Goal: Transaction & Acquisition: Purchase product/service

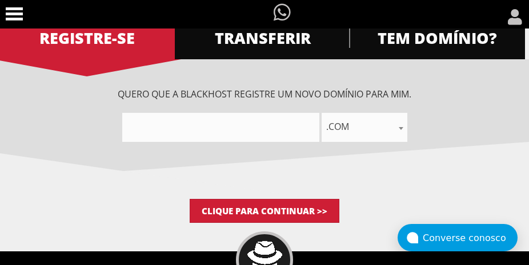
scroll to position [134, 0]
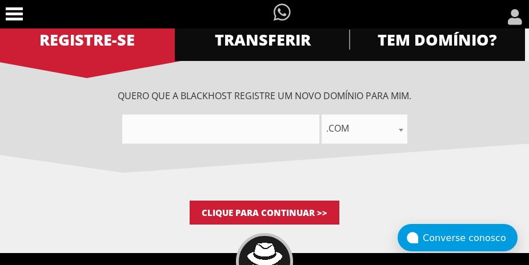
click at [184, 139] on input"] "text" at bounding box center [220, 129] width 197 height 29
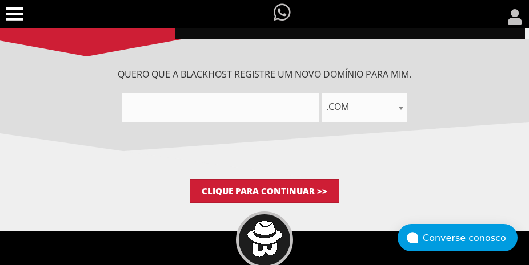
scroll to position [191, 0]
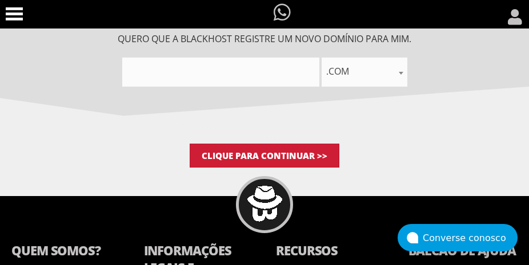
click at [252, 70] on input"] "text" at bounding box center [220, 72] width 197 height 29
click at [236, 76] on input"] "text" at bounding box center [220, 72] width 197 height 29
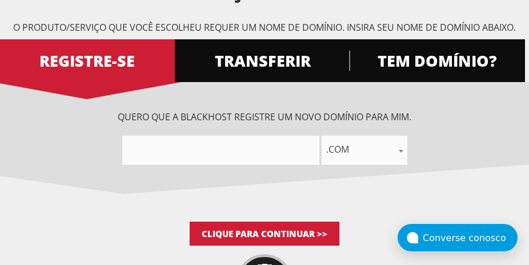
scroll to position [114, 0]
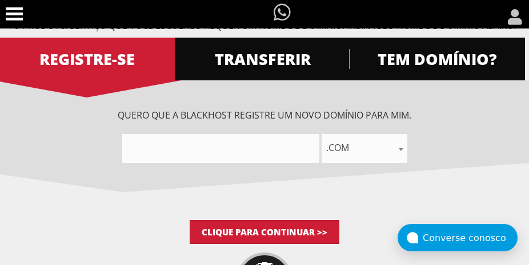
click at [211, 142] on input"] "text" at bounding box center [220, 148] width 197 height 29
click at [162, 148] on input"] "text" at bounding box center [220, 148] width 197 height 29
click at [162, 149] on input"] "text" at bounding box center [220, 148] width 197 height 29
click at [338, 158] on span ".com" at bounding box center [364, 148] width 86 height 29
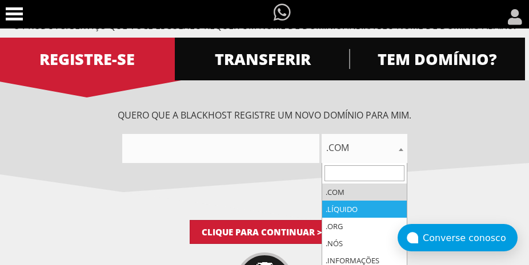
select select ".net"
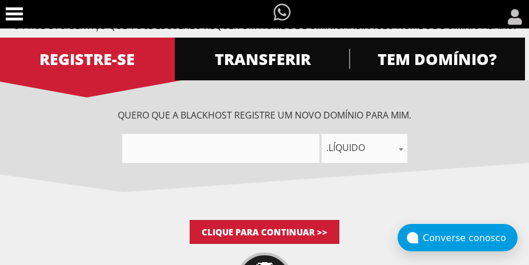
click at [194, 150] on input"] "text" at bounding box center [220, 148] width 197 height 29
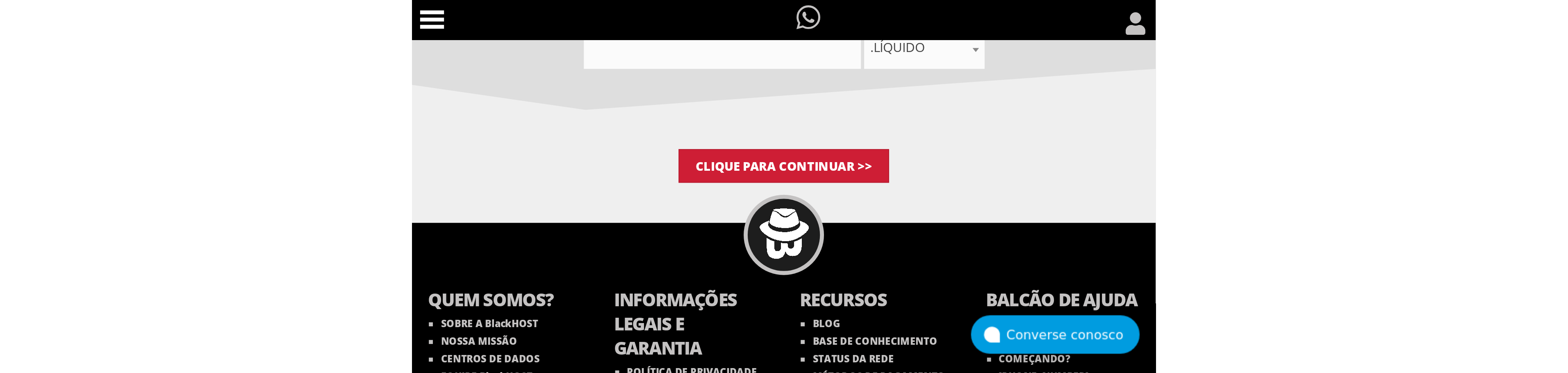
scroll to position [79, 0]
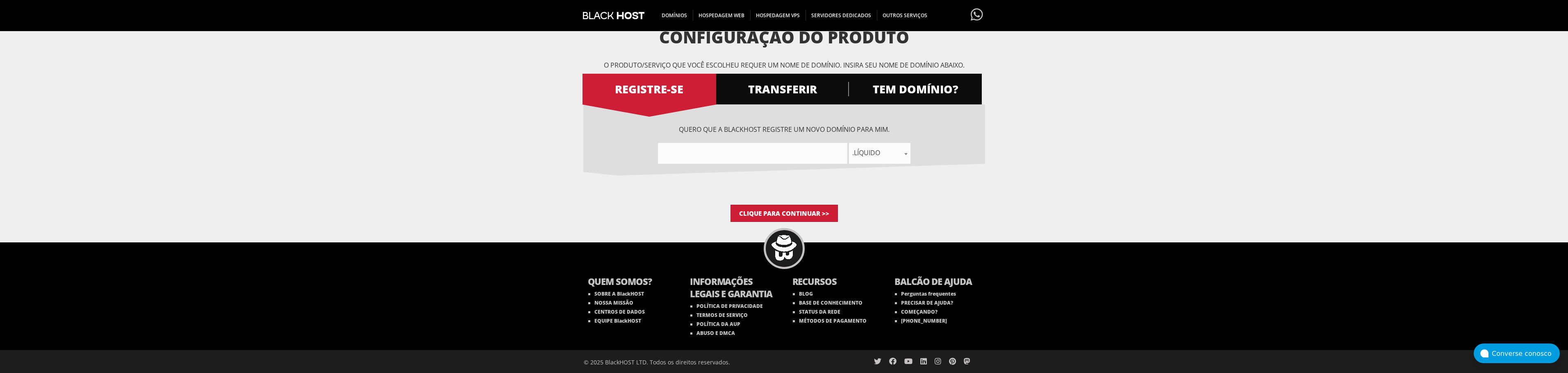
drag, startPoint x: 790, startPoint y: 142, endPoint x: 773, endPoint y: 148, distance: 18.0
click at [379, 143] on div "Quero que a BlackHOST registre um novo domínio para mim. .com .líquido .org .nó…" at bounding box center [783, 144] width 401 height 39
click at [379, 148] on input"] "text" at bounding box center [752, 153] width 190 height 21
click at [379, 158] on input"] "text" at bounding box center [752, 153] width 190 height 21
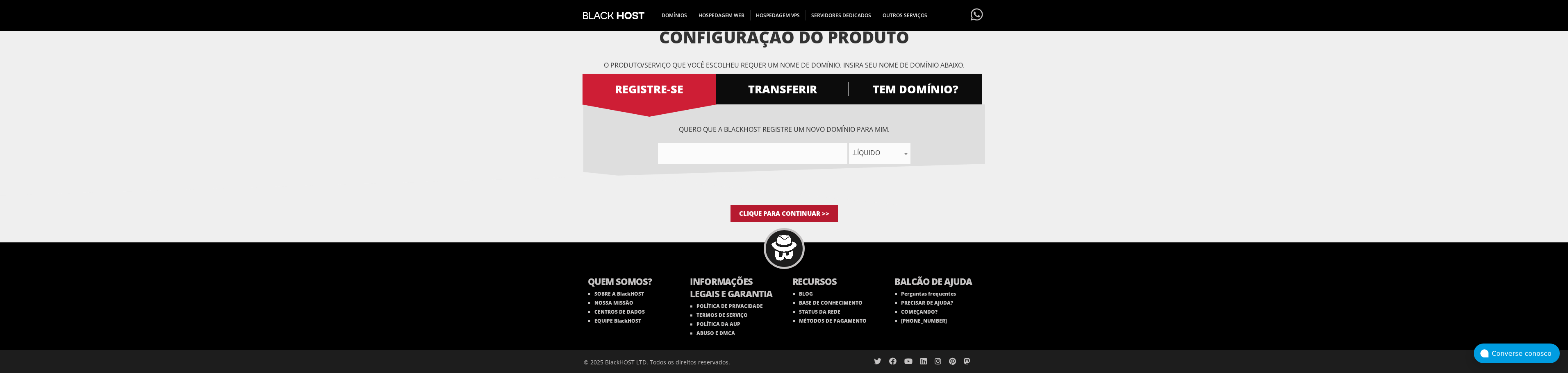
click at [379, 190] on input "Clique para continuar >>" at bounding box center [784, 213] width 108 height 17
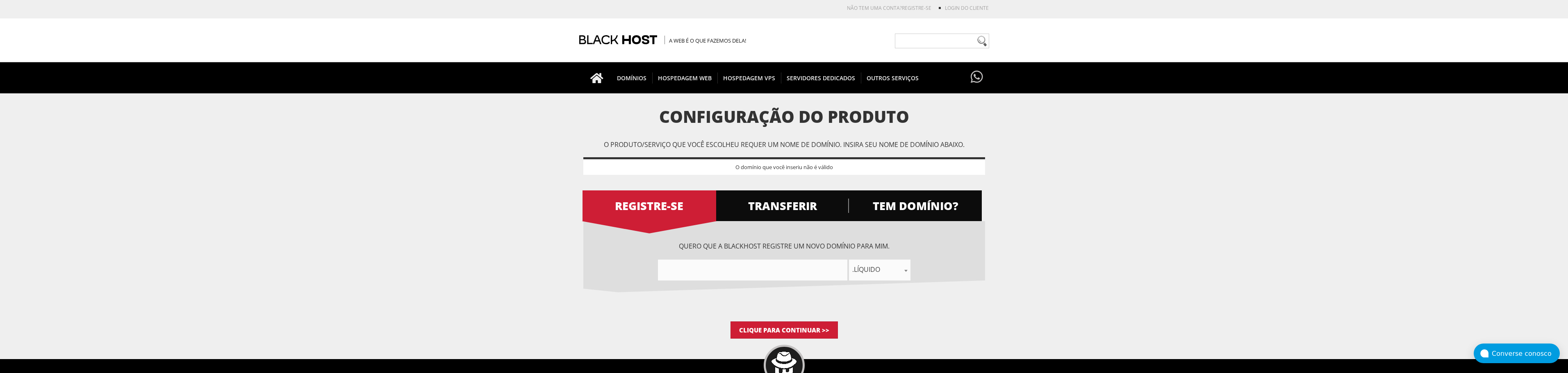
click at [750, 260] on input"] "text" at bounding box center [752, 270] width 190 height 21
type input"] "horizon"
click at [890, 267] on span ".líquido" at bounding box center [879, 270] width 62 height 11
select select ".com"
click at [728, 270] on input"] "horizon" at bounding box center [752, 270] width 190 height 21
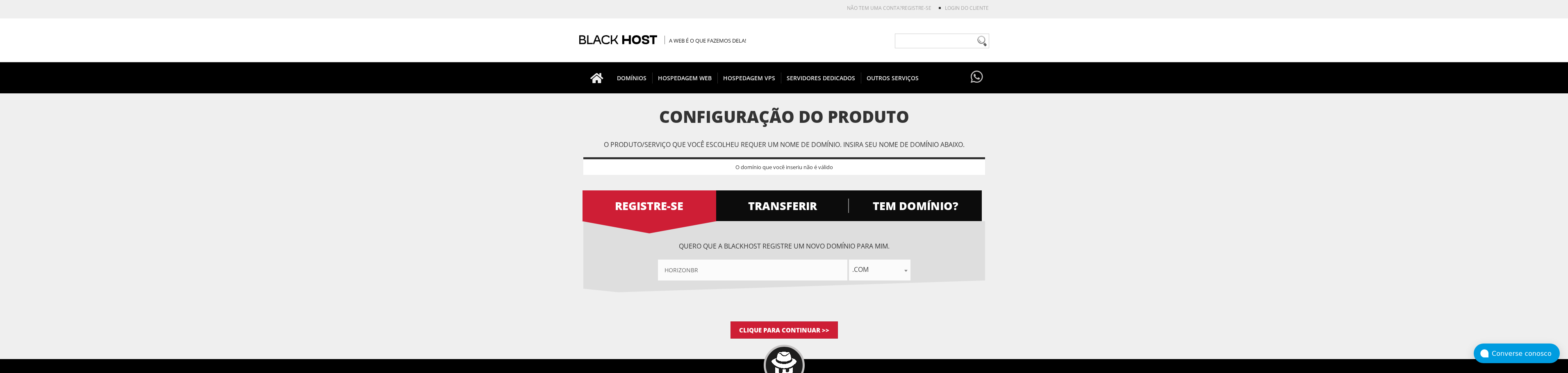
type input"] "horizonbr"
click at [730, 321] on input "Clique para continuar >>" at bounding box center [784, 330] width 108 height 17
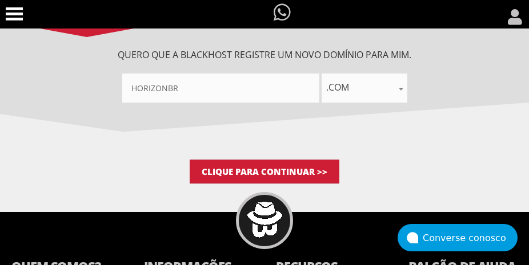
scroll to position [228, 0]
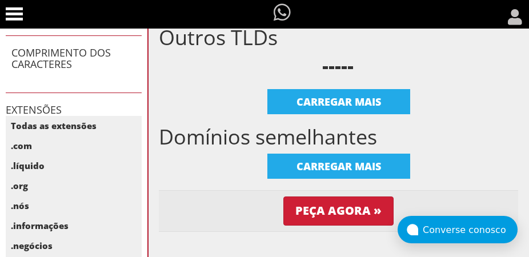
scroll to position [457, 0]
